Goal: Information Seeking & Learning: Learn about a topic

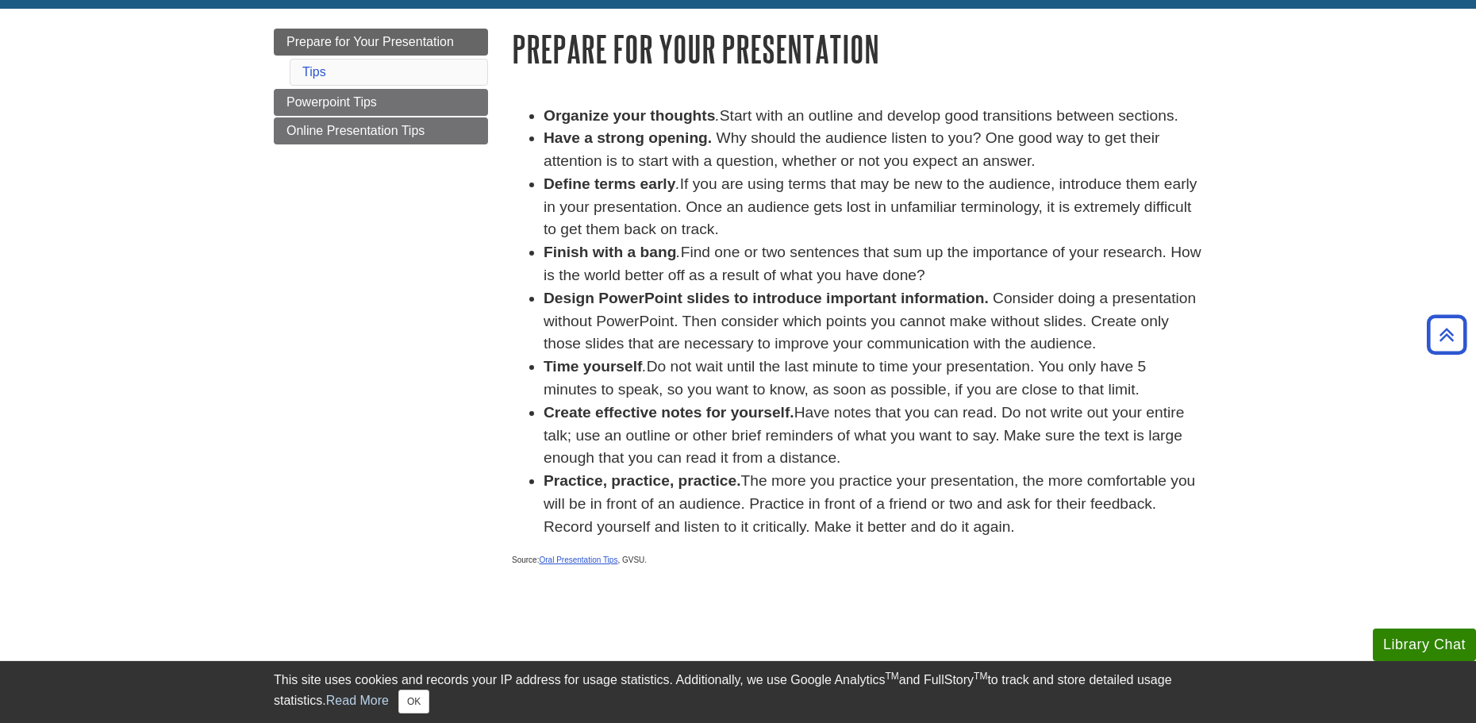
scroll to position [78, 0]
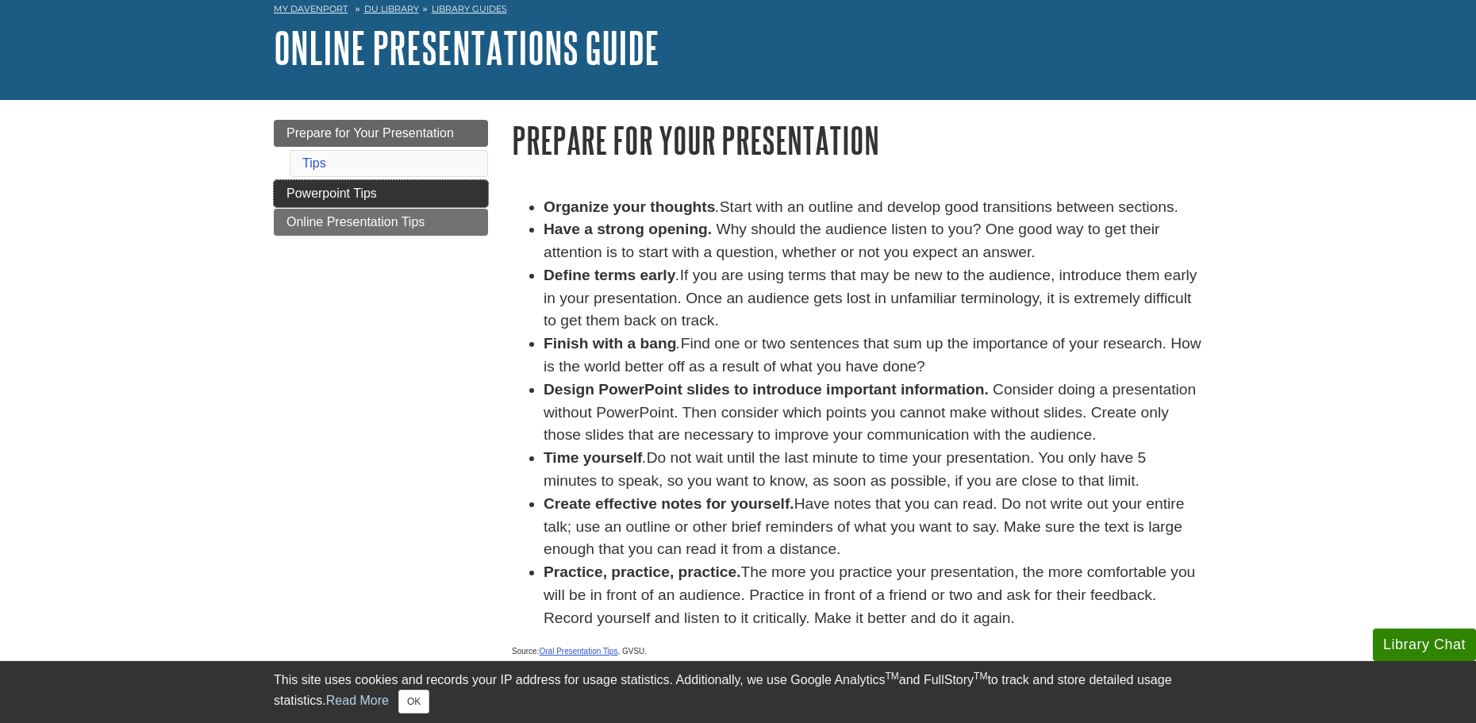
click at [341, 190] on span "Powerpoint Tips" at bounding box center [332, 193] width 90 height 13
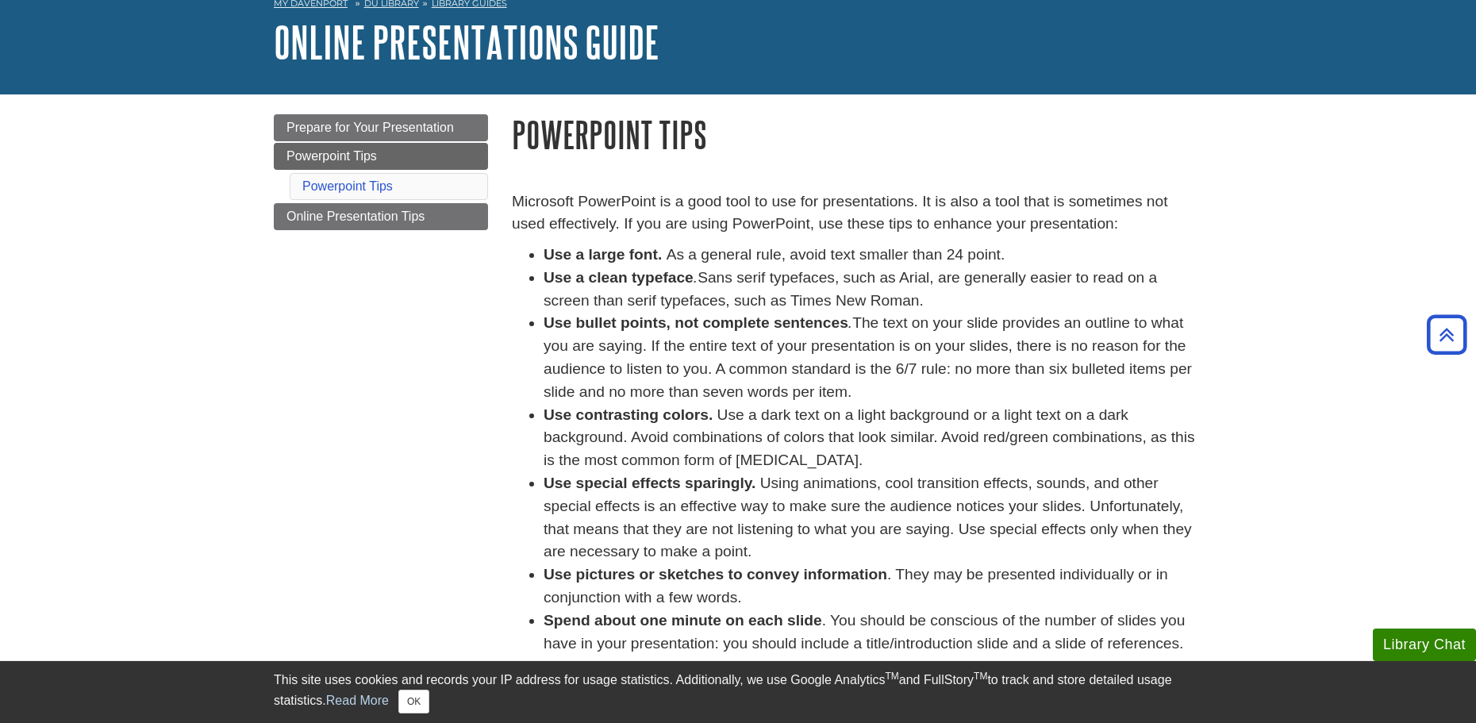
scroll to position [79, 0]
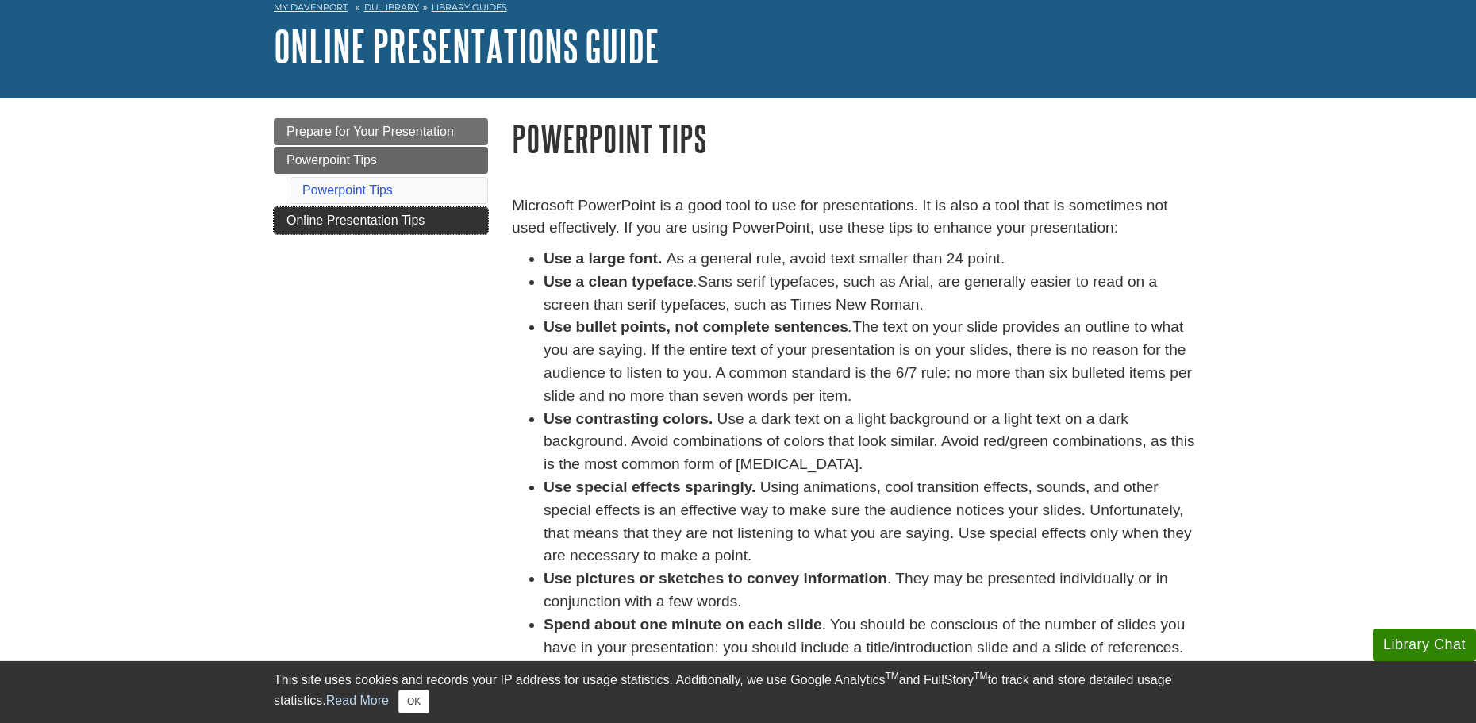
click at [365, 226] on span "Online Presentation Tips" at bounding box center [356, 220] width 138 height 13
